Goal: Task Accomplishment & Management: Check status

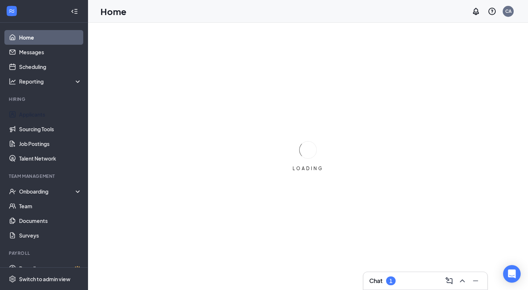
click at [46, 114] on link "Applicants" at bounding box center [50, 114] width 63 height 15
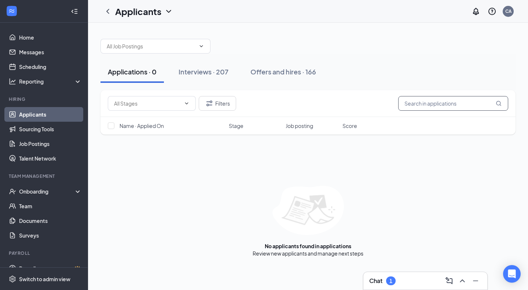
click at [425, 107] on input "text" at bounding box center [453, 103] width 110 height 15
type input "[PERSON_NAME]"
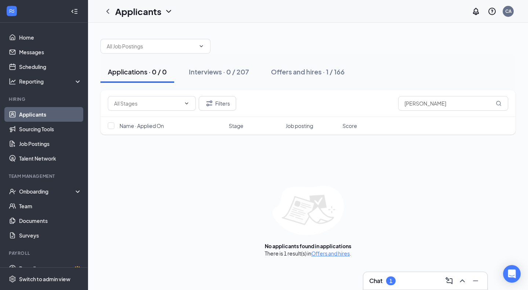
click at [387, 284] on div "Chat 1" at bounding box center [382, 281] width 26 height 9
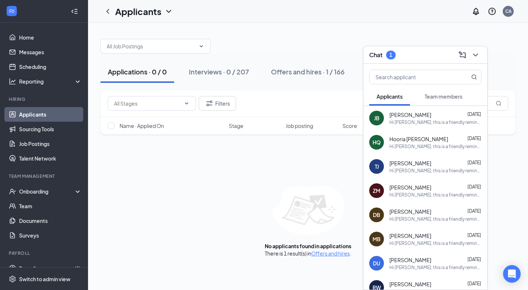
click at [451, 92] on button "Team members" at bounding box center [444, 96] width 52 height 18
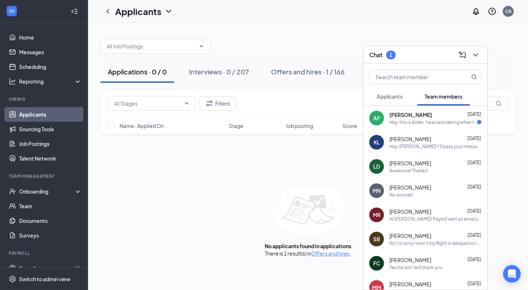
click at [425, 127] on div "AP [PERSON_NAME] [DATE] Hey, this is Aiden. I was wondering when the next orien…" at bounding box center [426, 118] width 124 height 24
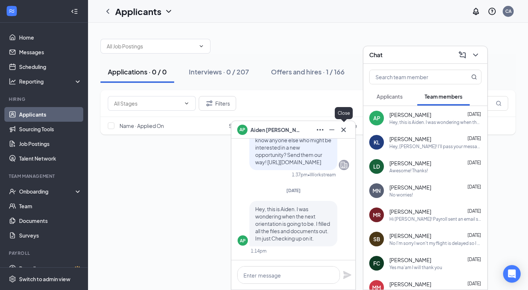
click at [343, 131] on icon "Cross" at bounding box center [344, 129] width 4 height 4
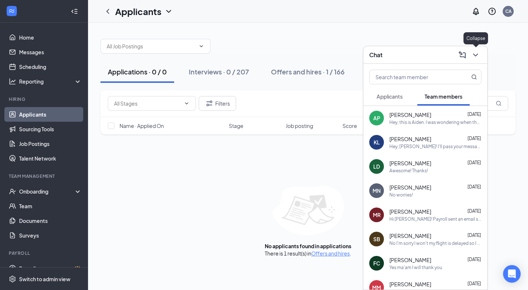
click at [474, 58] on icon "ChevronDown" at bounding box center [475, 55] width 9 height 9
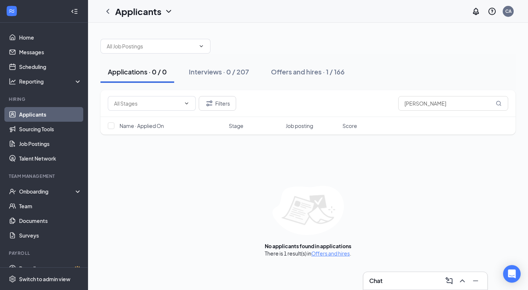
click at [412, 38] on div at bounding box center [308, 43] width 415 height 22
click at [316, 69] on div "Offers and hires · 1 / 166" at bounding box center [308, 71] width 74 height 9
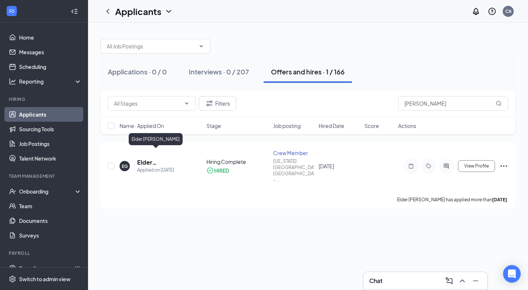
click at [150, 159] on h5 "Elder [PERSON_NAME]" at bounding box center [162, 163] width 50 height 8
